Goal: Information Seeking & Learning: Learn about a topic

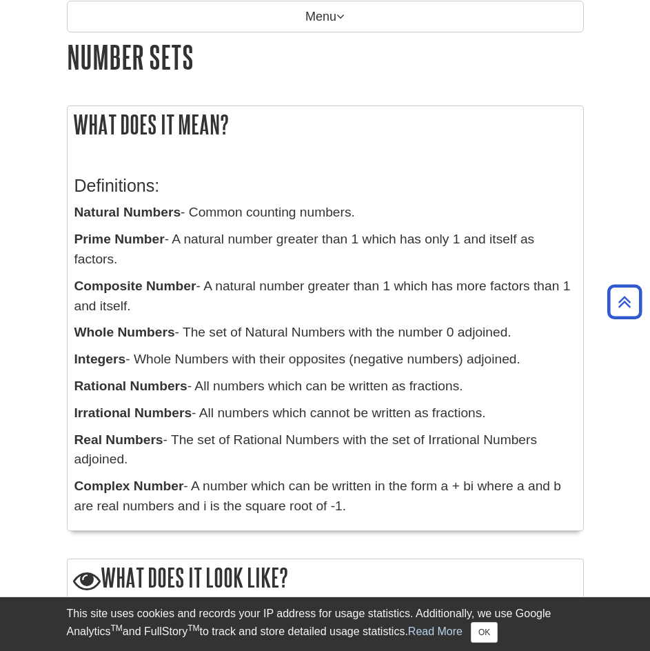
scroll to position [138, 0]
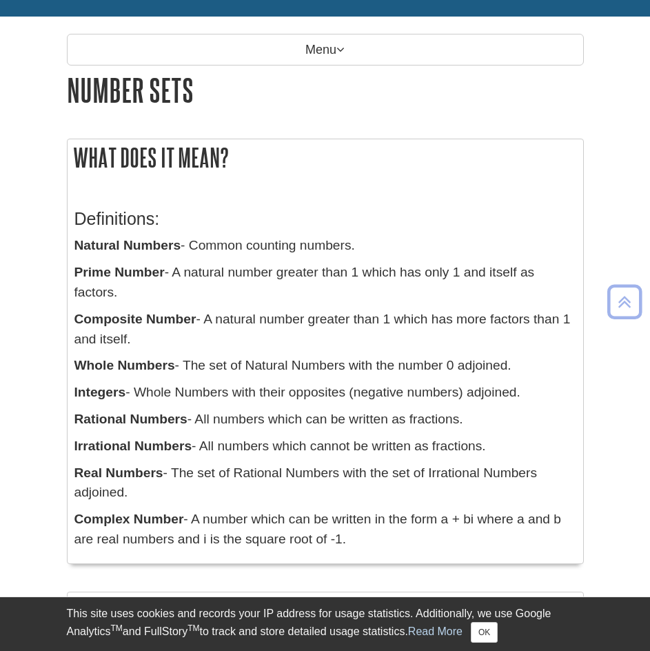
click at [291, 370] on p "Whole Numbers - The set of Natural Numbers with the number 0 adjoined." at bounding box center [325, 366] width 502 height 20
click at [309, 386] on p "Integers - Whole Numbers with their opposites (negative numbers) adjoined." at bounding box center [325, 393] width 502 height 20
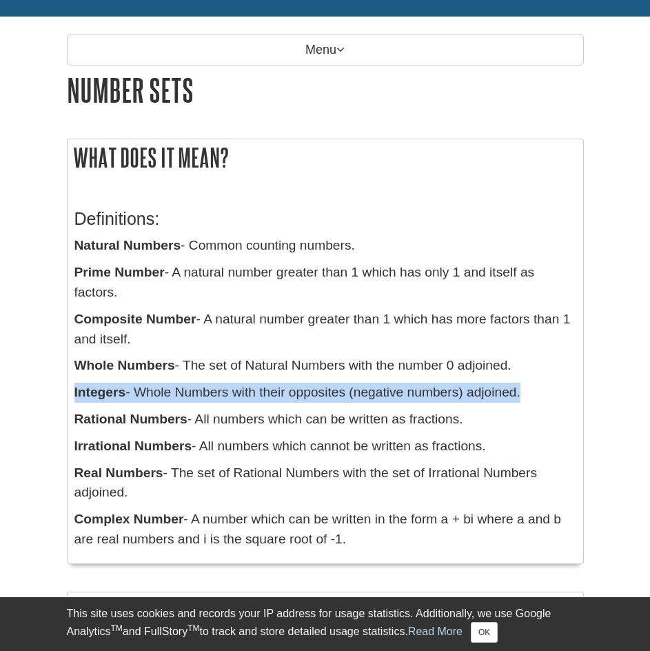
click at [309, 386] on p "Integers - Whole Numbers with their opposites (negative numbers) adjoined." at bounding box center [325, 393] width 502 height 20
click at [326, 386] on p "Integers - Whole Numbers with their opposites (negative numbers) adjoined." at bounding box center [325, 393] width 502 height 20
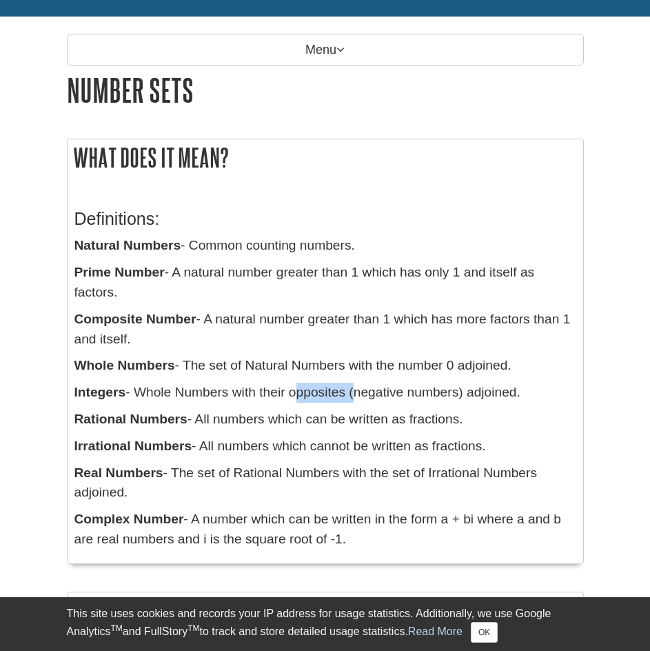
click at [326, 386] on p "Integers - Whole Numbers with their opposites (negative numbers) adjoined." at bounding box center [325, 393] width 502 height 20
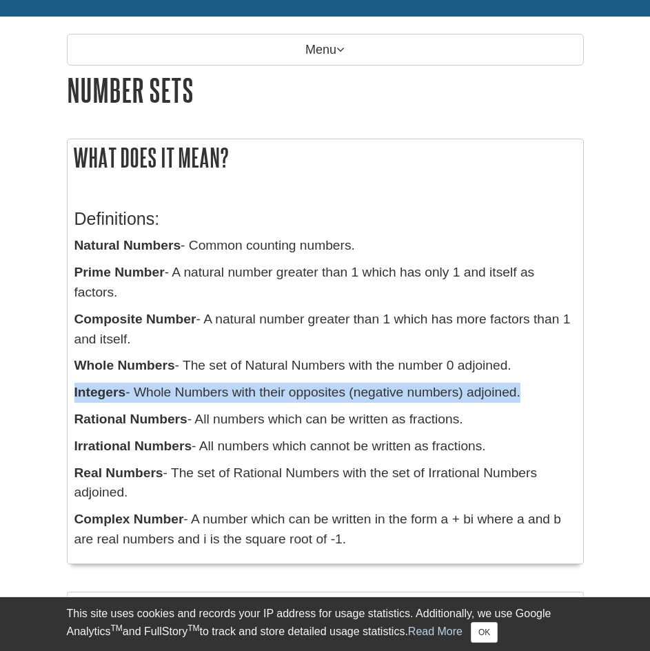
click at [326, 386] on p "Integers - Whole Numbers with their opposites (negative numbers) adjoined." at bounding box center [325, 393] width 502 height 20
click at [343, 386] on p "Integers - Whole Numbers with their opposites (negative numbers) adjoined." at bounding box center [325, 393] width 502 height 20
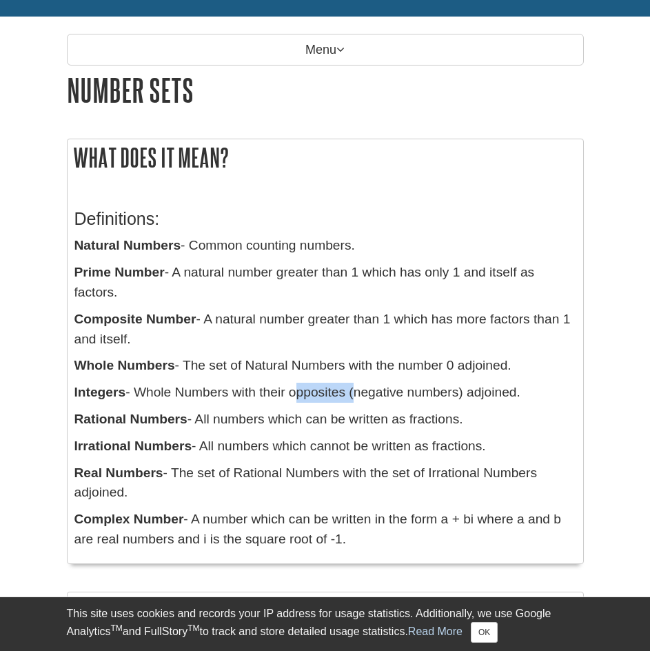
click at [343, 386] on p "Integers - Whole Numbers with their opposites (negative numbers) adjoined." at bounding box center [325, 393] width 502 height 20
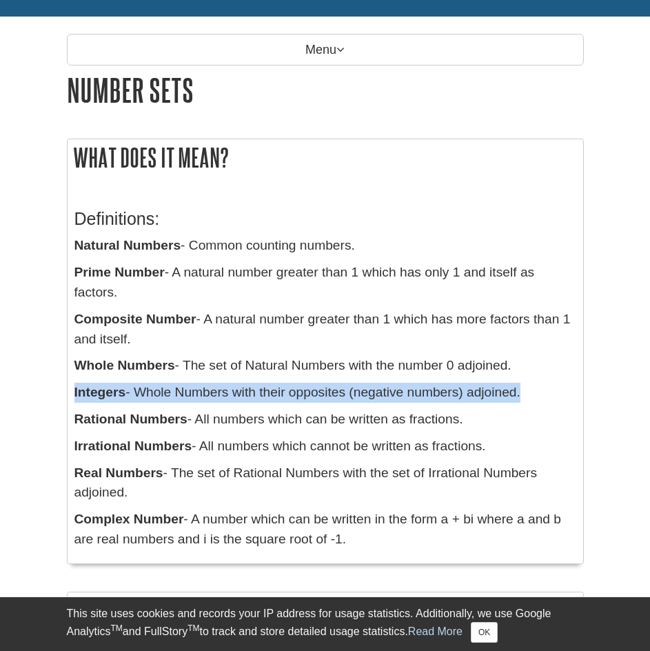
click at [343, 386] on p "Integers - Whole Numbers with their opposites (negative numbers) adjoined." at bounding box center [325, 393] width 502 height 20
click at [363, 386] on p "Integers - Whole Numbers with their opposites (negative numbers) adjoined." at bounding box center [325, 393] width 502 height 20
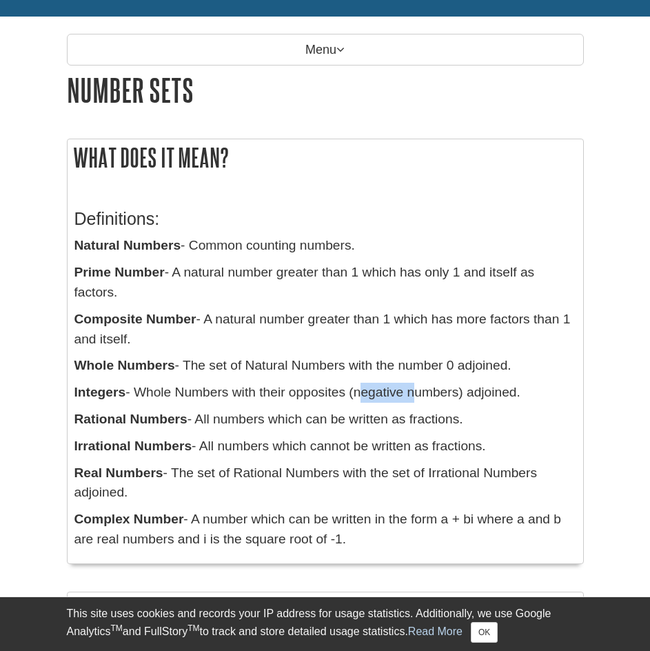
click at [363, 386] on p "Integers - Whole Numbers with their opposites (negative numbers) adjoined." at bounding box center [325, 393] width 502 height 20
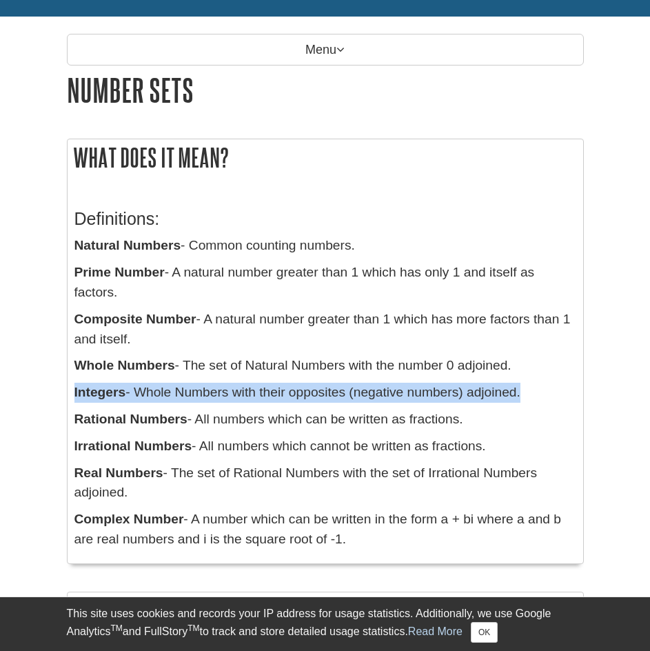
click at [363, 386] on p "Integers - Whole Numbers with their opposites (negative numbers) adjoined." at bounding box center [325, 393] width 502 height 20
click at [368, 386] on p "Integers - Whole Numbers with their opposites (negative numbers) adjoined." at bounding box center [325, 393] width 502 height 20
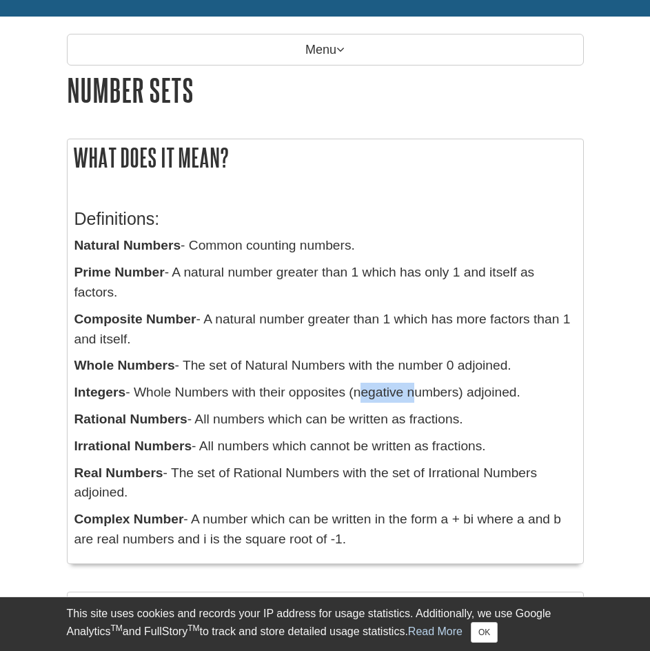
click at [368, 386] on p "Integers - Whole Numbers with their opposites (negative numbers) adjoined." at bounding box center [325, 393] width 502 height 20
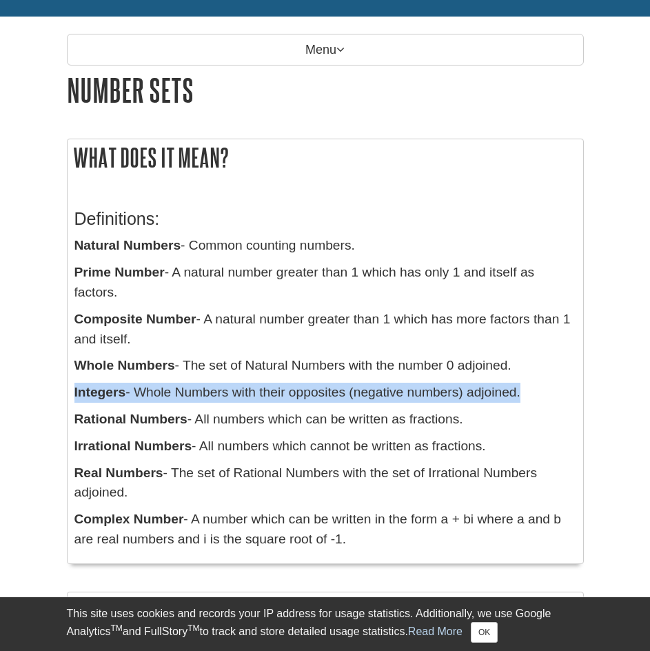
click at [368, 386] on p "Integers - Whole Numbers with their opposites (negative numbers) adjoined." at bounding box center [325, 393] width 502 height 20
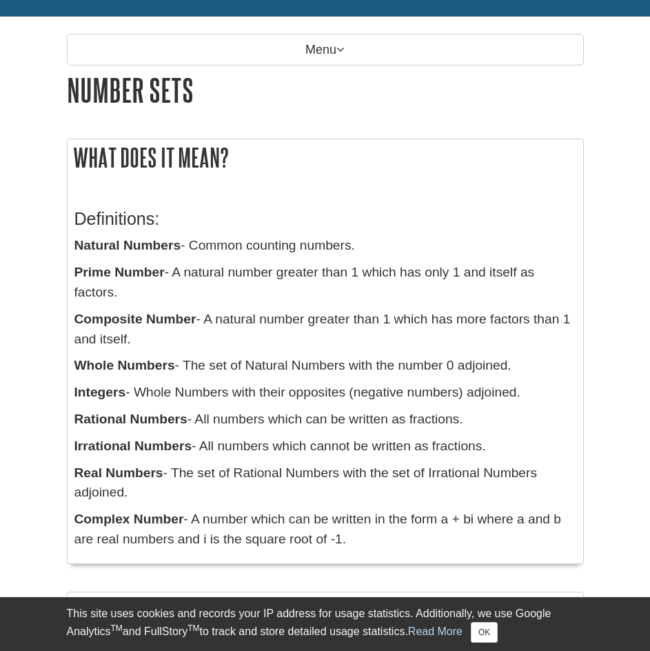
click at [300, 263] on p "Prime Number - A natural number greater than 1 which has only 1 and itself as f…" at bounding box center [325, 283] width 502 height 40
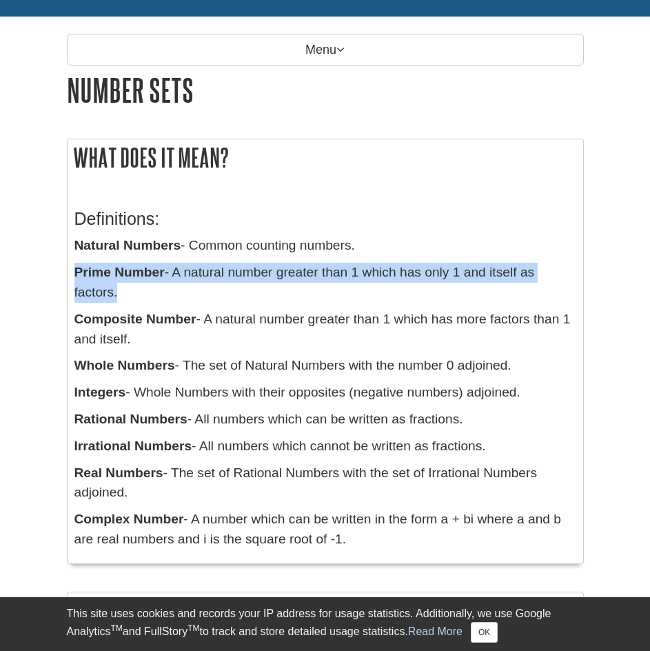
click at [300, 263] on p "Prime Number - A natural number greater than 1 which has only 1 and itself as f…" at bounding box center [325, 283] width 502 height 40
click at [321, 267] on p "Prime Number - A natural number greater than 1 which has only 1 and itself as f…" at bounding box center [325, 283] width 502 height 40
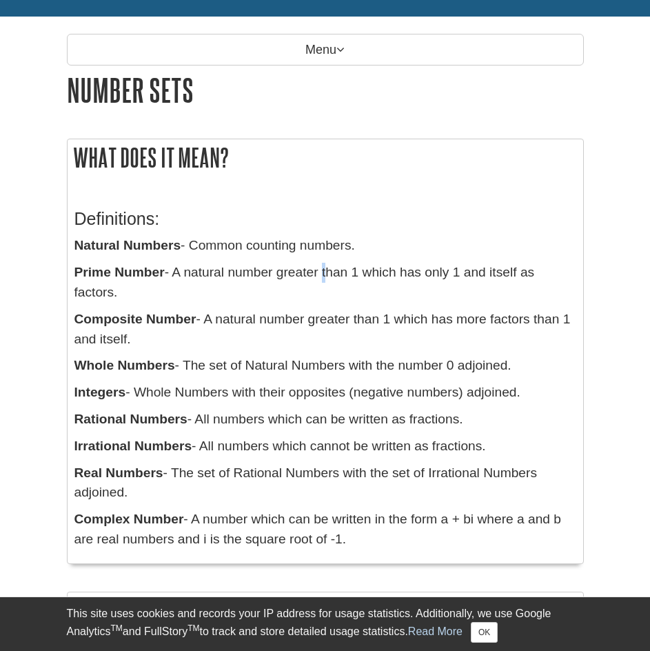
click at [321, 267] on p "Prime Number - A natural number greater than 1 which has only 1 and itself as f…" at bounding box center [325, 283] width 502 height 40
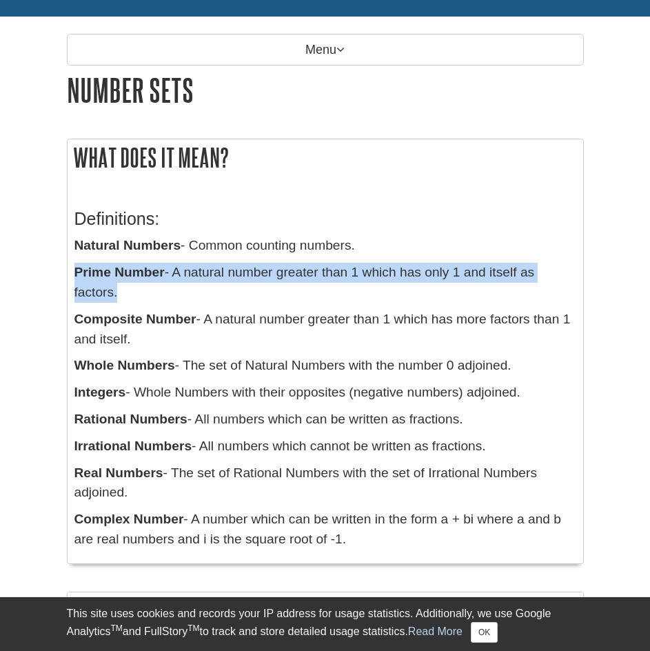
click at [321, 267] on p "Prime Number - A natural number greater than 1 which has only 1 and itself as f…" at bounding box center [325, 283] width 502 height 40
click at [352, 261] on div "Definitions: Natural Numbers - Common counting numbers. Prime Number - A natura…" at bounding box center [325, 375] width 502 height 361
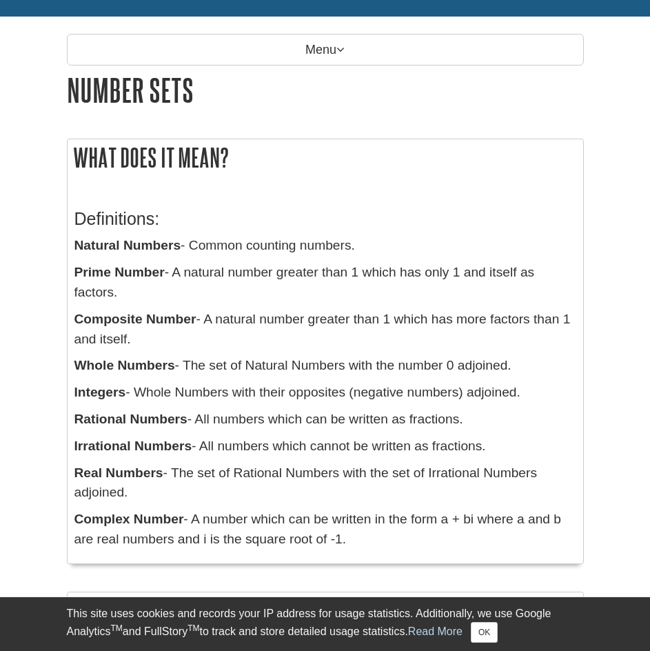
click at [357, 271] on p "Prime Number - A natural number greater than 1 which has only 1 and itself as f…" at bounding box center [325, 283] width 502 height 40
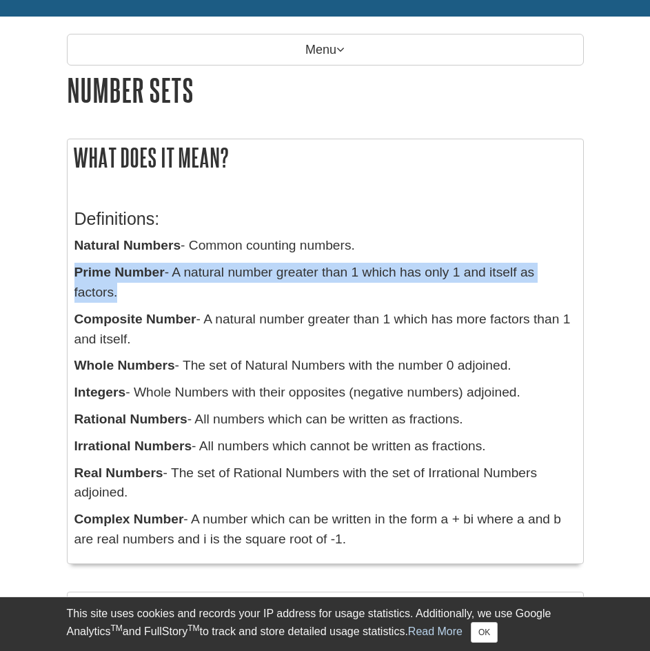
click at [357, 271] on p "Prime Number - A natural number greater than 1 which has only 1 and itself as f…" at bounding box center [325, 283] width 502 height 40
click at [371, 274] on p "Prime Number - A natural number greater than 1 which has only 1 and itself as f…" at bounding box center [325, 283] width 502 height 40
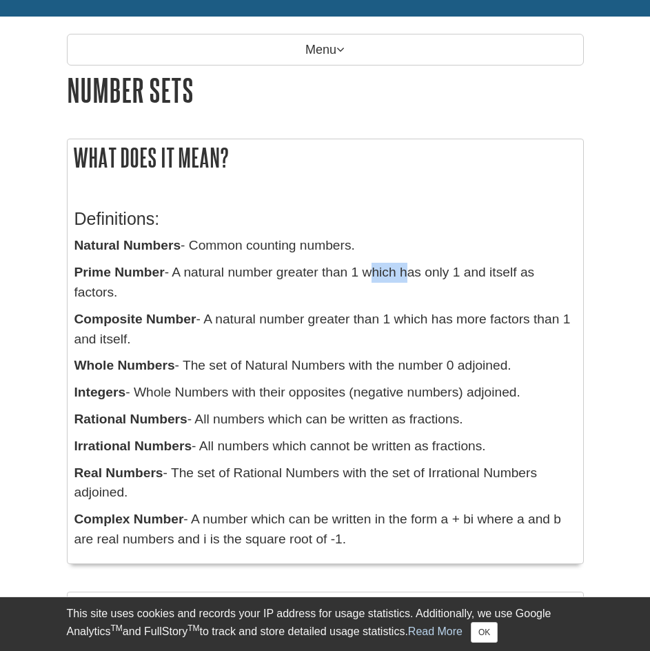
click at [371, 274] on p "Prime Number - A natural number greater than 1 which has only 1 and itself as f…" at bounding box center [325, 283] width 502 height 40
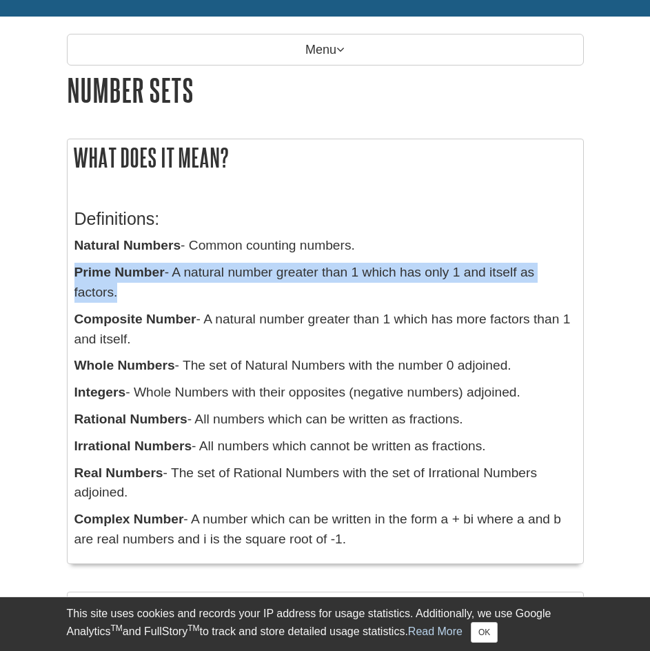
click at [371, 274] on p "Prime Number - A natural number greater than 1 which has only 1 and itself as f…" at bounding box center [325, 283] width 502 height 40
click at [349, 288] on p "Prime Number - A natural number greater than 1 which has only 1 and itself as f…" at bounding box center [325, 283] width 502 height 40
click at [352, 286] on p "Prime Number - A natural number greater than 1 which has only 1 and itself as f…" at bounding box center [325, 283] width 502 height 40
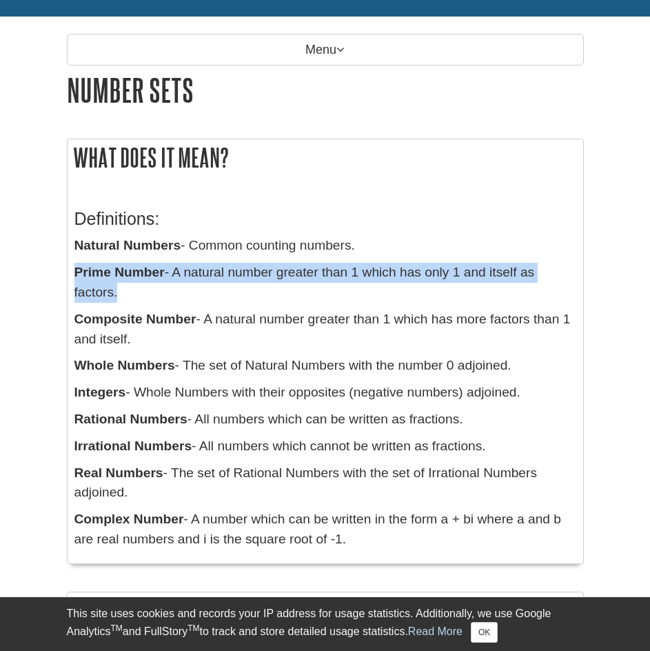
click at [352, 286] on p "Prime Number - A natural number greater than 1 which has only 1 and itself as f…" at bounding box center [325, 283] width 502 height 40
click at [357, 281] on p "Prime Number - A natural number greater than 1 which has only 1 and itself as f…" at bounding box center [325, 283] width 502 height 40
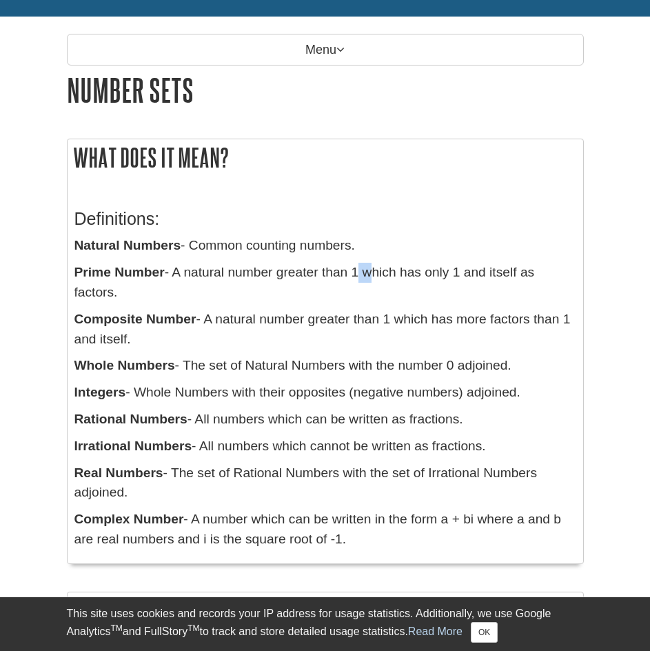
click at [357, 281] on p "Prime Number - A natural number greater than 1 which has only 1 and itself as f…" at bounding box center [325, 283] width 502 height 40
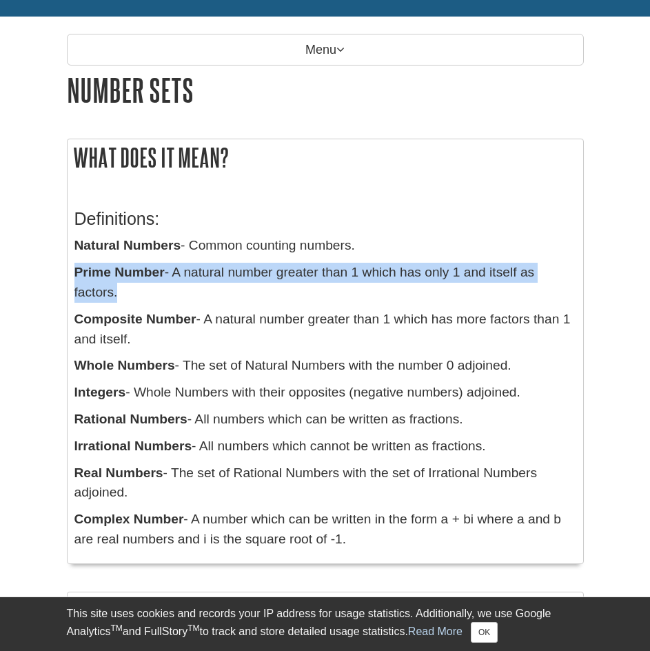
click at [357, 281] on p "Prime Number - A natural number greater than 1 which has only 1 and itself as f…" at bounding box center [325, 283] width 502 height 40
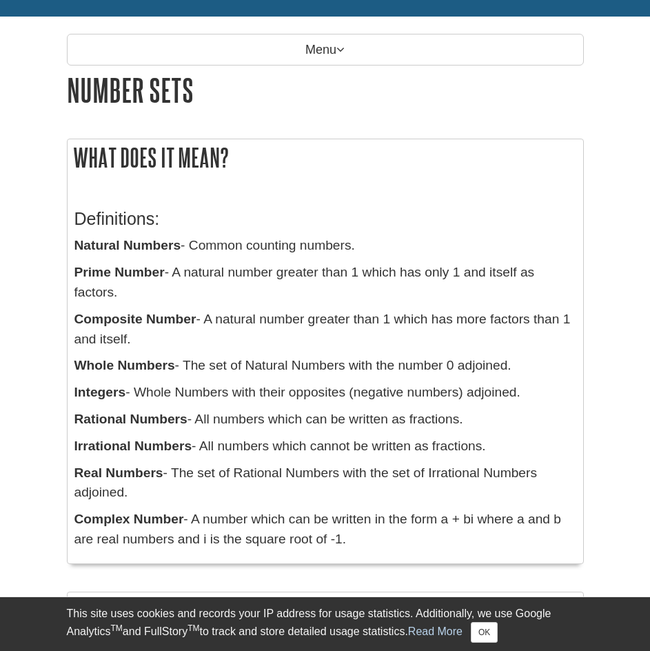
click at [237, 361] on p "Whole Numbers - The set of Natural Numbers with the number 0 adjoined." at bounding box center [325, 366] width 502 height 20
click at [301, 368] on p "Whole Numbers - The set of Natural Numbers with the number 0 adjoined." at bounding box center [325, 366] width 502 height 20
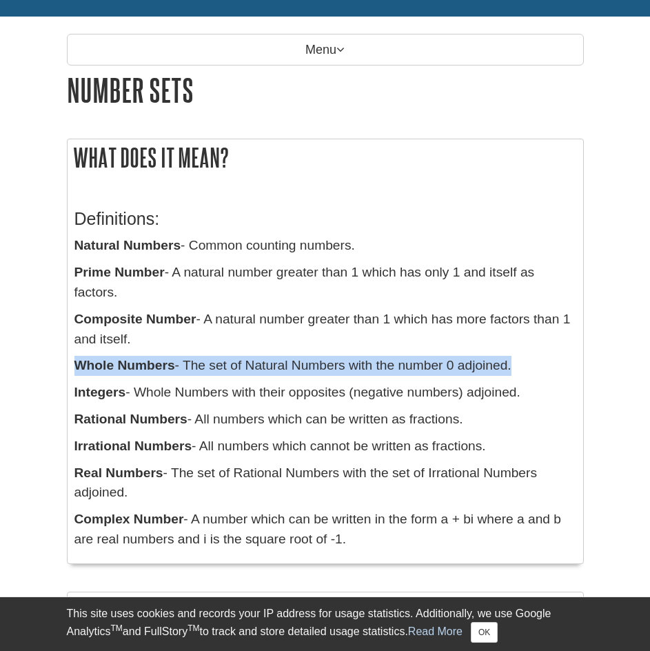
click at [301, 368] on p "Whole Numbers - The set of Natural Numbers with the number 0 adjoined." at bounding box center [325, 366] width 502 height 20
